Goal: Task Accomplishment & Management: Manage account settings

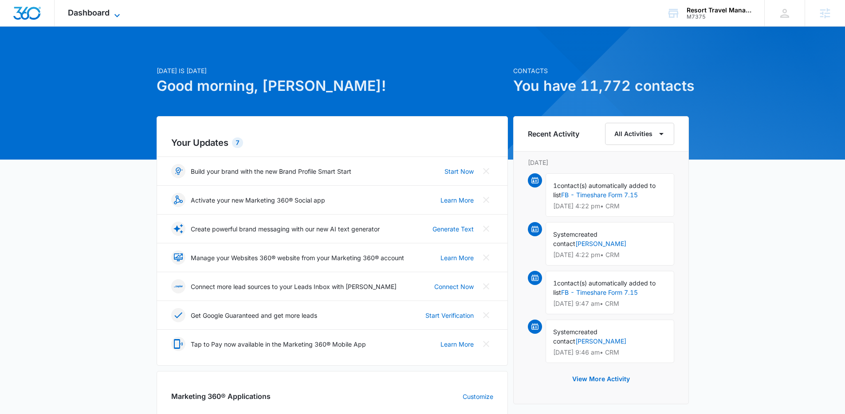
click at [115, 15] on icon at bounding box center [117, 15] width 11 height 11
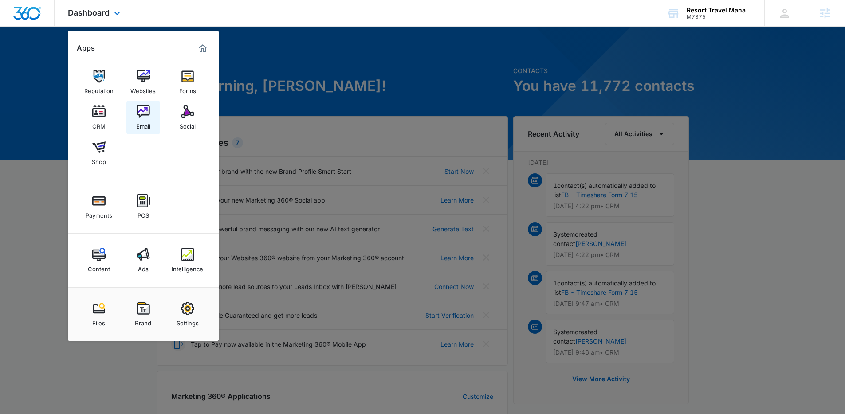
click at [140, 107] on img at bounding box center [143, 111] width 13 height 13
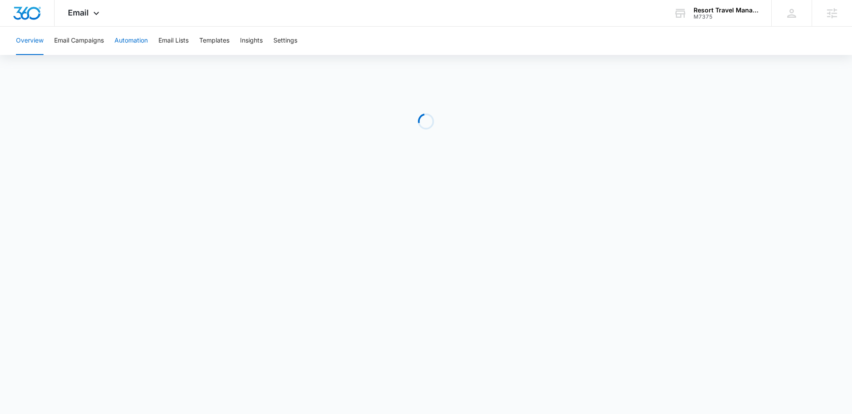
click at [139, 44] on button "Automation" at bounding box center [130, 41] width 33 height 28
click at [83, 19] on div "Email Apps Reputation Websites Forms CRM Email Social Shop Payments POS Content…" at bounding box center [85, 13] width 60 height 26
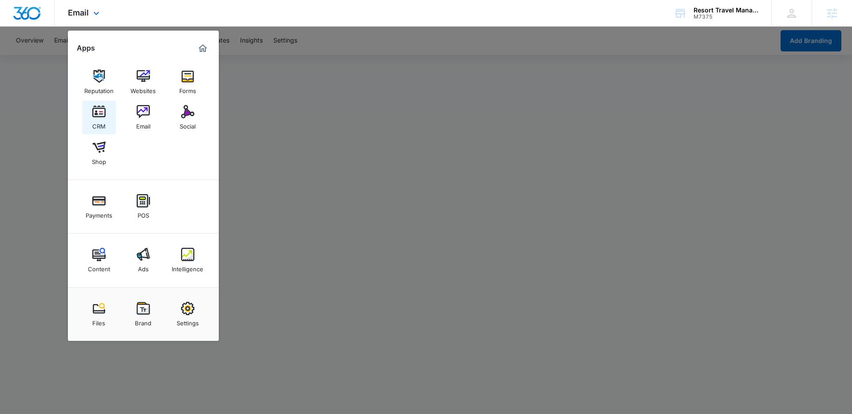
click at [103, 117] on img at bounding box center [98, 111] width 13 height 13
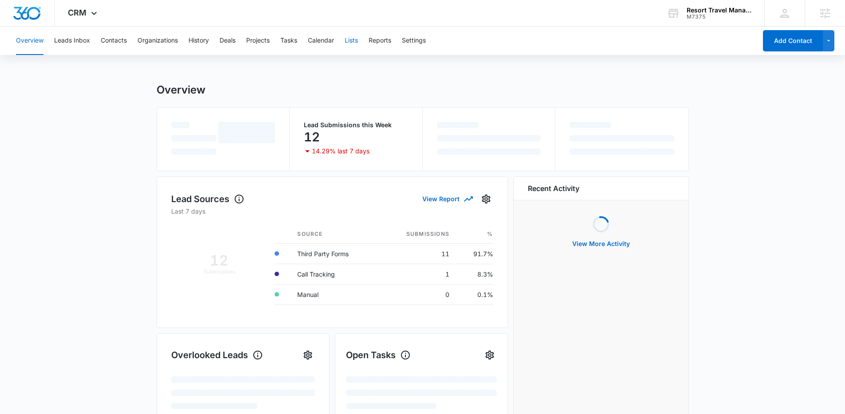
click at [353, 45] on button "Lists" at bounding box center [351, 41] width 13 height 28
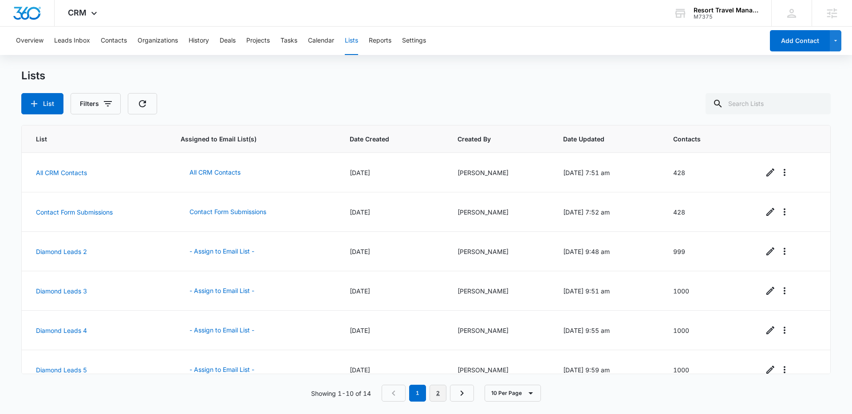
click at [439, 391] on link "2" at bounding box center [438, 393] width 17 height 17
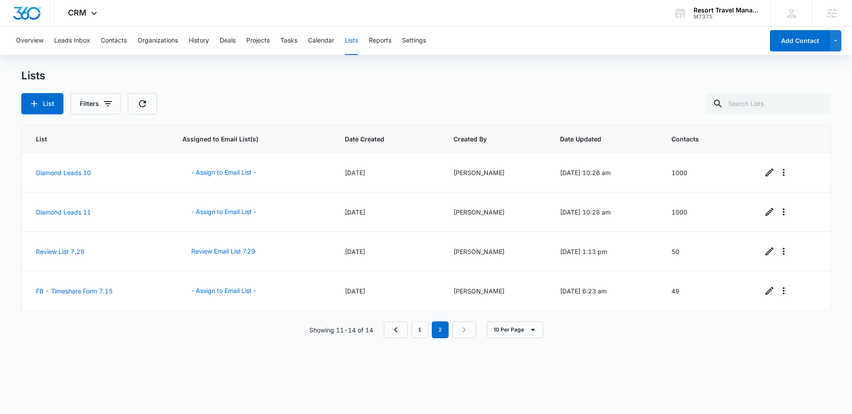
click at [419, 360] on div "List Assigned to Email List(s) Date Created Created By Date Updated Contacts Di…" at bounding box center [425, 263] width 809 height 277
click at [214, 289] on button "- Assign to Email List -" at bounding box center [223, 290] width 83 height 21
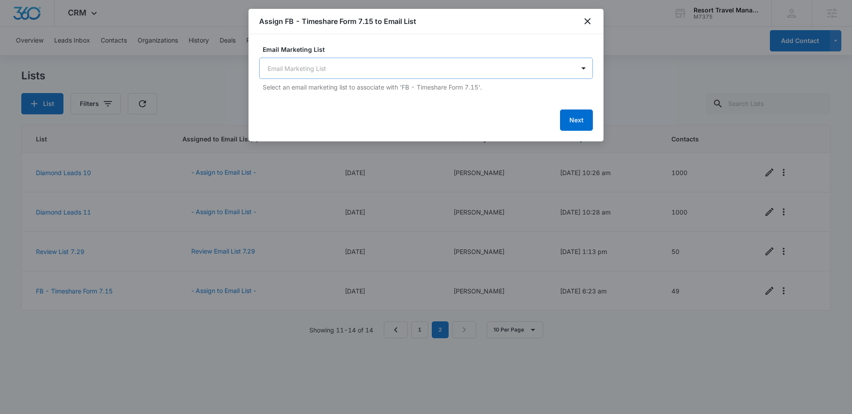
click at [388, 77] on body "CRM Apps Reputation Websites Forms CRM Email Social Shop Payments POS Content A…" at bounding box center [426, 207] width 852 height 414
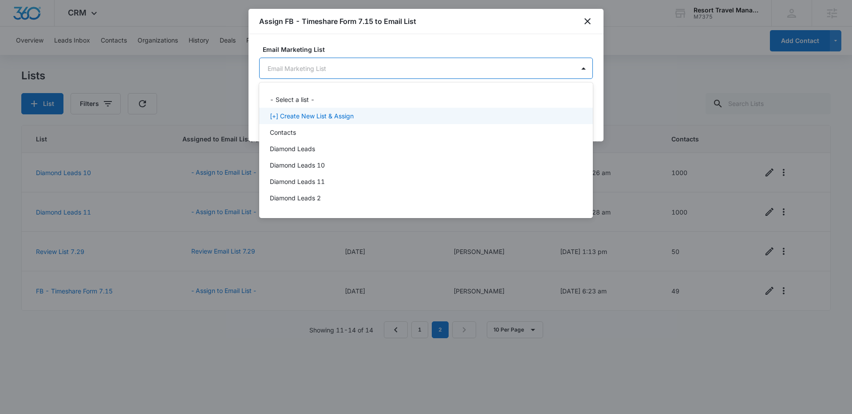
click at [349, 117] on p "[+] Create New List & Assign" at bounding box center [312, 115] width 84 height 9
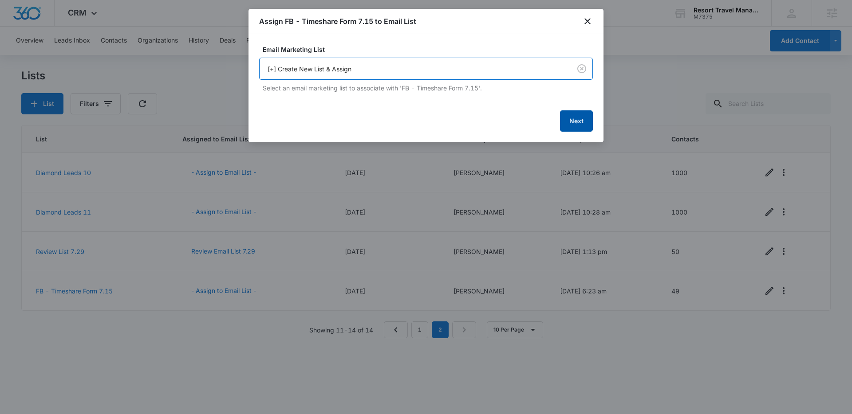
click at [577, 119] on button "Next" at bounding box center [576, 120] width 33 height 21
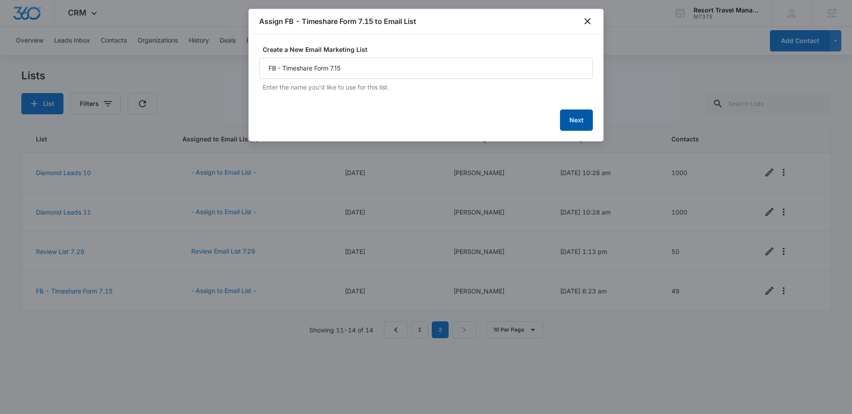
click at [577, 119] on button "Next" at bounding box center [576, 120] width 33 height 21
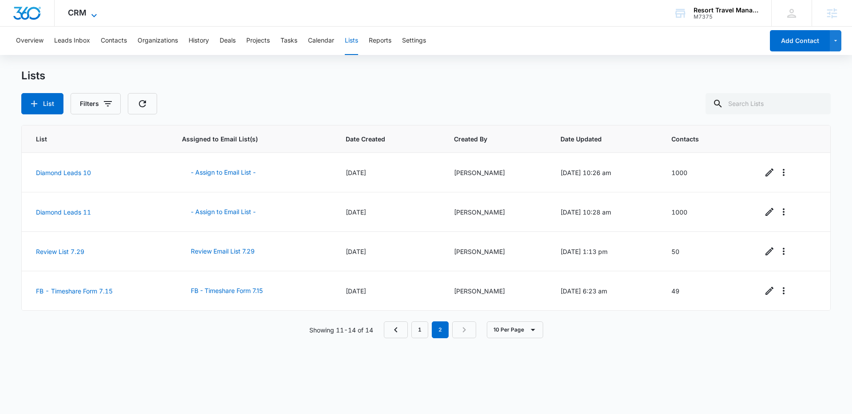
click at [77, 15] on span "CRM" at bounding box center [77, 12] width 19 height 9
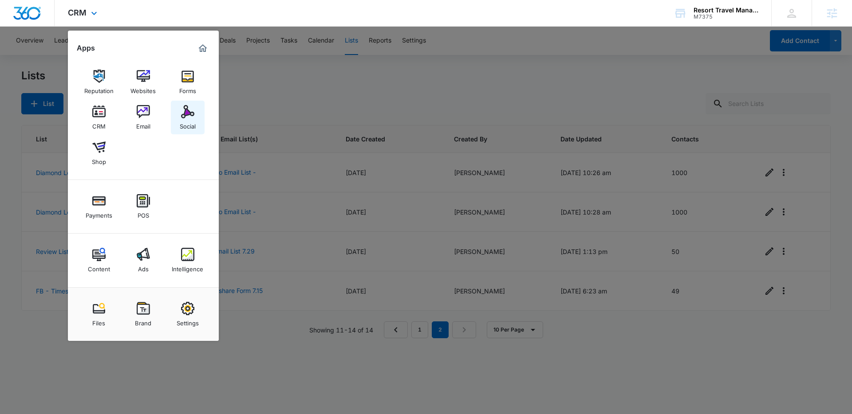
click at [188, 121] on div "Social" at bounding box center [188, 124] width 16 height 12
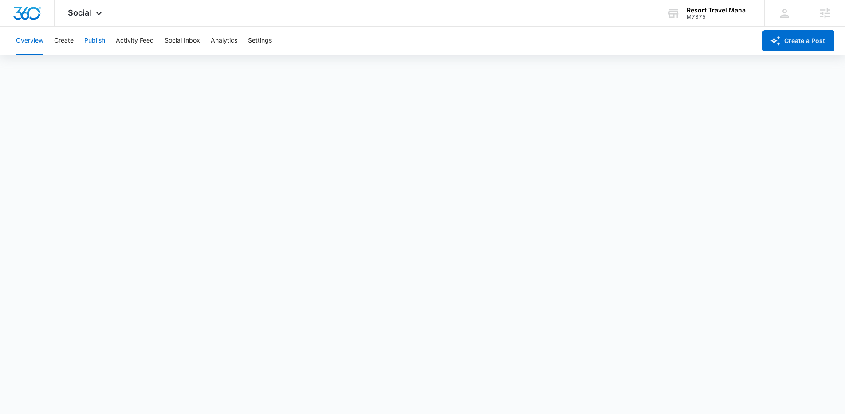
click at [91, 40] on button "Publish" at bounding box center [94, 41] width 21 height 28
